Goal: Task Accomplishment & Management: Manage account settings

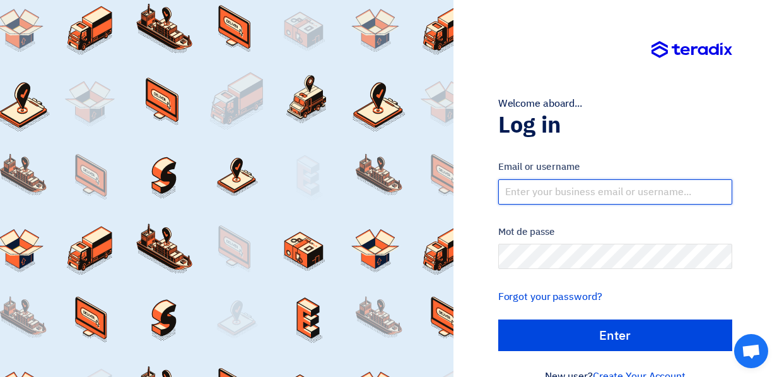
click at [582, 194] on input "text" at bounding box center [615, 191] width 234 height 25
type input "[EMAIL_ADDRESS][PERSON_NAME][DOMAIN_NAME]"
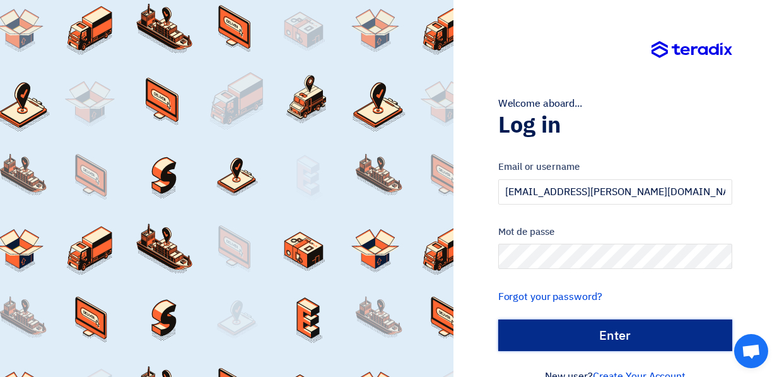
click at [594, 337] on input "الدخول" at bounding box center [615, 335] width 234 height 32
type input "Sign in"
